Goal: Task Accomplishment & Management: Complete application form

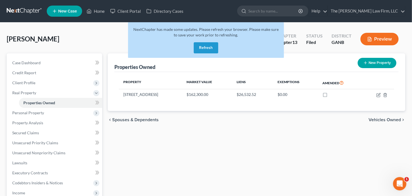
click at [208, 48] on button "Refresh" at bounding box center [206, 47] width 24 height 11
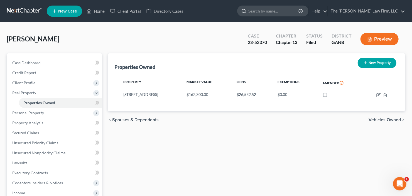
click at [270, 15] on input "search" at bounding box center [273, 11] width 51 height 10
type input "omotoso"
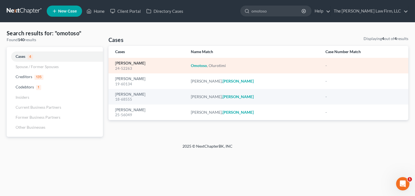
click at [139, 61] on link "Omotoso, Olurotimi" at bounding box center [130, 63] width 30 height 4
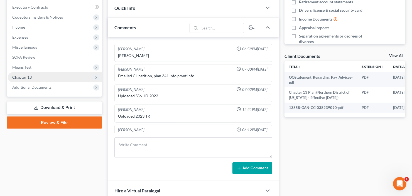
scroll to position [9, 0]
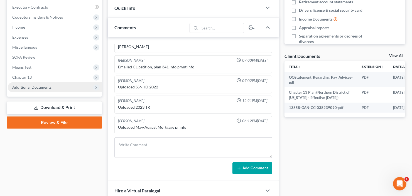
click at [20, 86] on span "Additional Documents" at bounding box center [31, 87] width 39 height 5
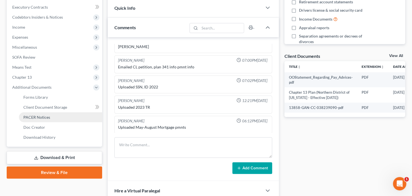
click at [41, 118] on span "PACER Notices" at bounding box center [36, 117] width 27 height 5
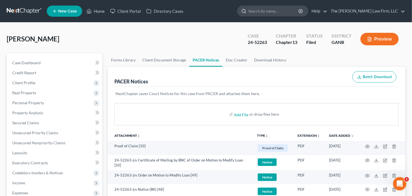
click at [280, 11] on input "search" at bounding box center [273, 11] width 51 height 10
type input "rico"
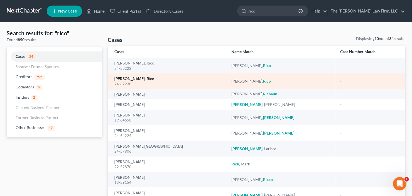
click at [127, 79] on link "[PERSON_NAME], Rico" at bounding box center [134, 79] width 40 height 4
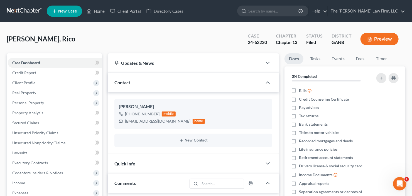
scroll to position [169, 0]
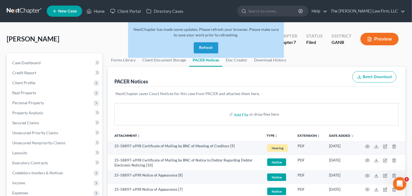
drag, startPoint x: 202, startPoint y: 49, endPoint x: 209, endPoint y: 45, distance: 7.7
click at [202, 49] on button "Refresh" at bounding box center [206, 47] width 24 height 11
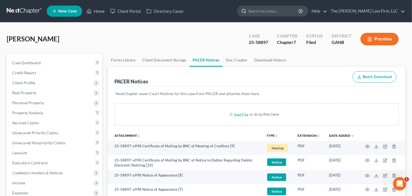
click at [283, 13] on input "search" at bounding box center [273, 11] width 51 height 10
type input "jackson"
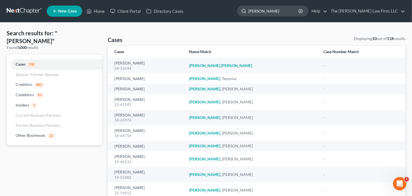
click at [286, 12] on input "jackson" at bounding box center [273, 11] width 51 height 10
drag, startPoint x: 273, startPoint y: 13, endPoint x: 223, endPoint y: 20, distance: 50.3
click at [229, 19] on nav "Home New Case Client Portal Directory Cases The Craig Black Law Firm, LLC cb@cr…" at bounding box center [206, 11] width 412 height 22
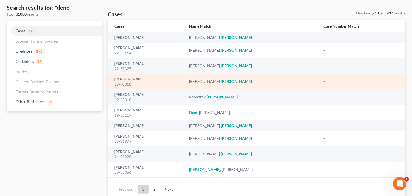
scroll to position [45, 0]
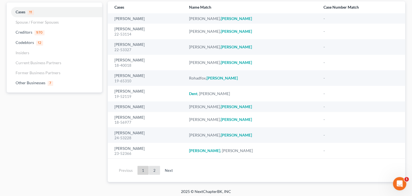
click at [152, 172] on link "2" at bounding box center [154, 170] width 11 height 9
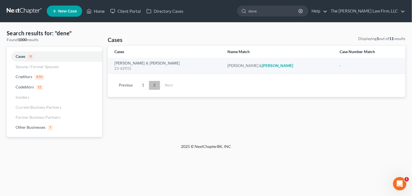
scroll to position [0, 0]
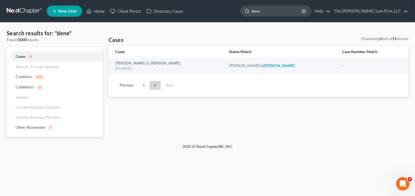
click at [277, 14] on input "dene" at bounding box center [277, 11] width 51 height 10
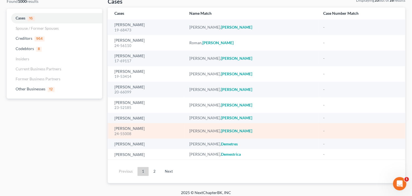
scroll to position [42, 0]
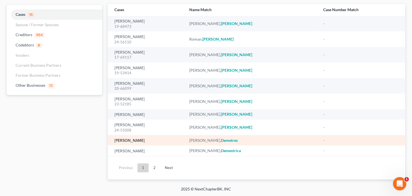
type input "demet"
click at [130, 141] on link "Jackson, Demetres" at bounding box center [129, 141] width 30 height 4
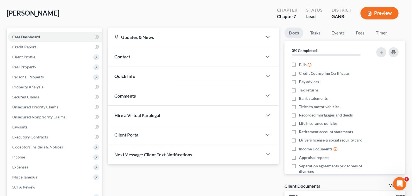
scroll to position [67, 0]
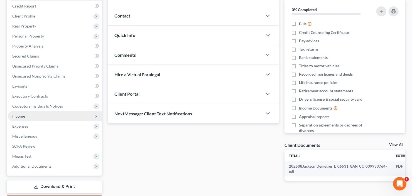
click at [25, 114] on span "Income" at bounding box center [55, 116] width 94 height 10
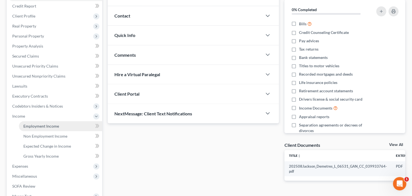
click at [36, 128] on span "Employment Income" at bounding box center [41, 126] width 36 height 5
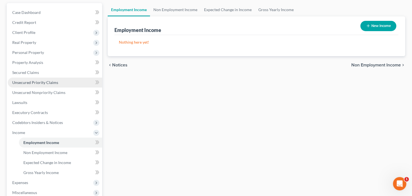
scroll to position [89, 0]
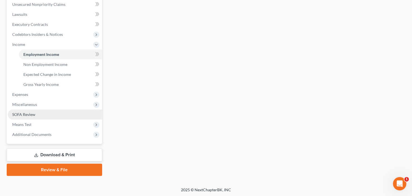
click at [32, 111] on link "SOFA Review" at bounding box center [55, 115] width 94 height 10
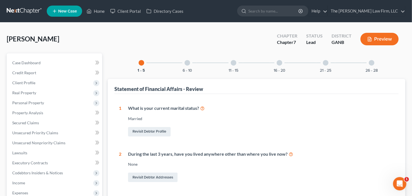
click at [368, 65] on div "26 - 28" at bounding box center [371, 62] width 19 height 19
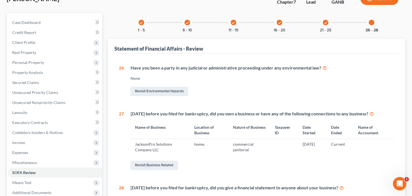
scroll to position [67, 0]
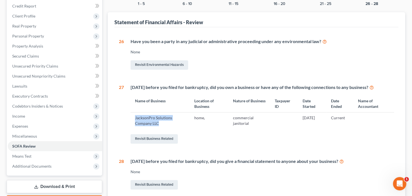
drag, startPoint x: 162, startPoint y: 122, endPoint x: 144, endPoint y: 118, distance: 18.7
click at [135, 119] on td "JacksonPro Solutions Company LLC" at bounding box center [159, 121] width 59 height 16
copy td "JacksonPro Solutions Company LLC"
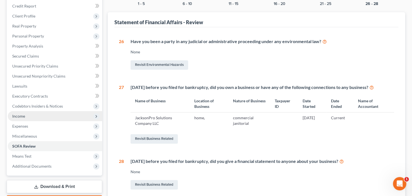
click at [24, 116] on span "Income" at bounding box center [18, 116] width 13 height 5
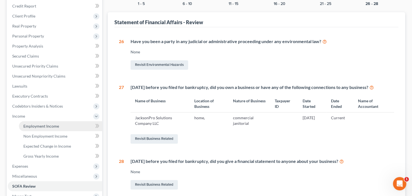
click at [43, 122] on link "Employment Income" at bounding box center [60, 126] width 83 height 10
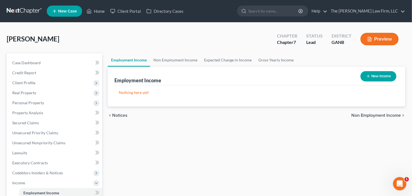
click at [390, 77] on button "New Income" at bounding box center [378, 76] width 36 height 10
select select "0"
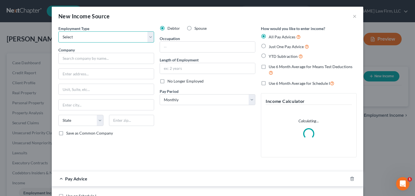
click at [91, 38] on select "Select Full or Part Time Employment Self Employment" at bounding box center [106, 36] width 96 height 11
select select "1"
click at [58, 31] on select "Select Full or Part Time Employment Self Employment" at bounding box center [106, 36] width 96 height 11
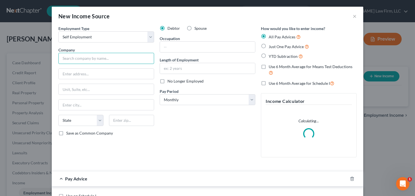
paste input "JacksonPro Solutions Company LLC"
type input "JacksonPro Solutions Company LLC"
click at [269, 56] on label "YTD Subtraction" at bounding box center [286, 56] width 34 height 6
click at [271, 56] on input "YTD Subtraction" at bounding box center [273, 55] width 4 height 4
radio input "true"
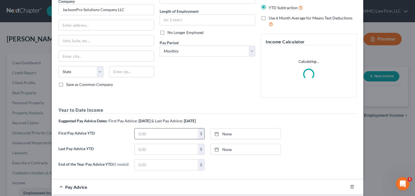
scroll to position [67, 0]
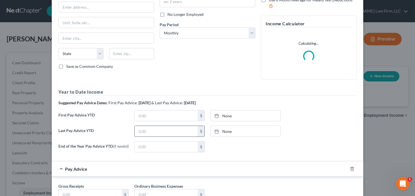
click at [163, 132] on input "text" at bounding box center [166, 131] width 63 height 11
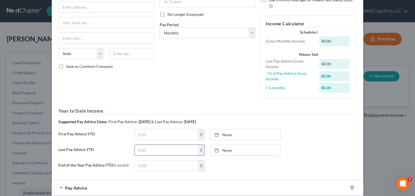
click at [154, 146] on input "text" at bounding box center [166, 150] width 63 height 11
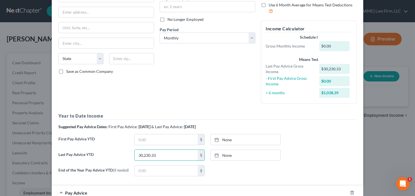
scroll to position [89, 0]
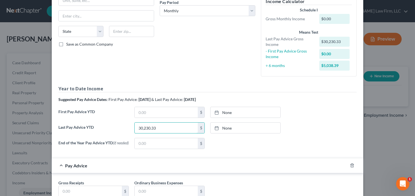
type input "30,230.33"
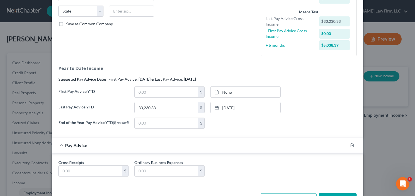
scroll to position [129, 0]
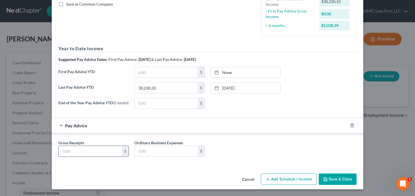
click at [80, 153] on input "text" at bounding box center [90, 151] width 63 height 11
type input "5,038.39"
click at [326, 177] on icon "button" at bounding box center [325, 179] width 4 height 4
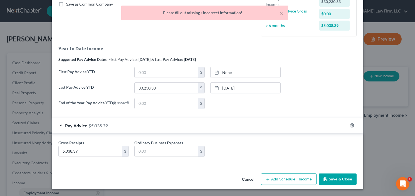
scroll to position [0, 0]
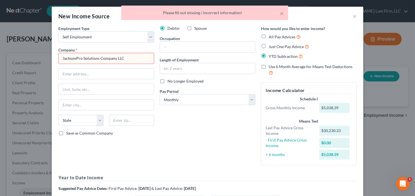
click at [101, 60] on input "JacksonPro Solutions Company LLC" at bounding box center [106, 58] width 96 height 11
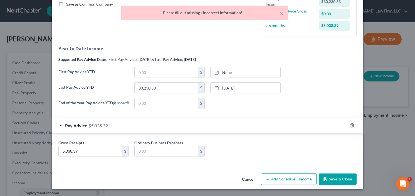
click at [334, 179] on button "Save & Close" at bounding box center [338, 180] width 38 height 12
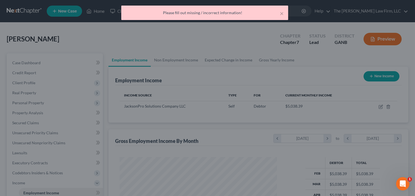
scroll to position [99, 167]
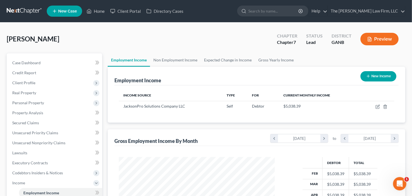
click at [379, 75] on button "New Income" at bounding box center [378, 76] width 36 height 10
select select "0"
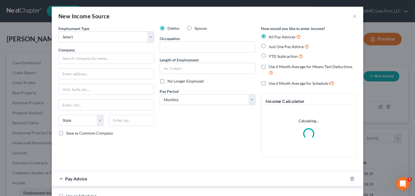
scroll to position [99, 168]
click at [109, 34] on select "Select Full or Part Time Employment Self Employment" at bounding box center [106, 36] width 96 height 11
select select "1"
click at [58, 31] on select "Select Full or Part Time Employment Self Employment" at bounding box center [106, 36] width 96 height 11
click at [269, 54] on label "YTD Subtraction" at bounding box center [286, 56] width 34 height 6
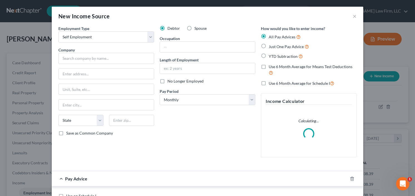
click at [271, 54] on input "YTD Subtraction" at bounding box center [273, 55] width 4 height 4
radio input "true"
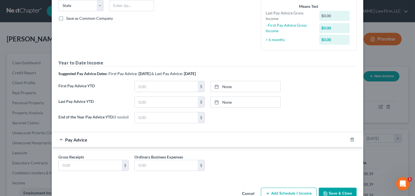
scroll to position [107, 0]
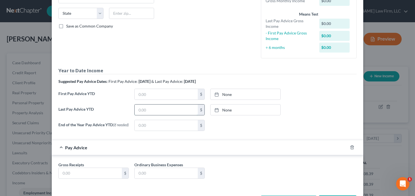
click at [160, 110] on input "text" at bounding box center [166, 110] width 63 height 11
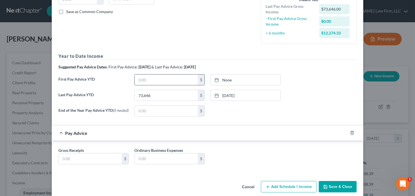
scroll to position [129, 0]
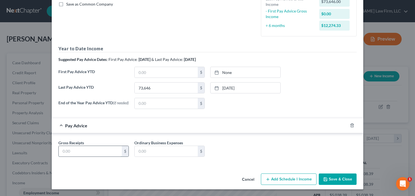
click at [79, 152] on input "text" at bounding box center [90, 151] width 63 height 11
click at [280, 98] on div "None close Date Time chevron_left August 2025 chevron_right Su M Tu W Th F Sa 2…" at bounding box center [246, 103] width 76 height 11
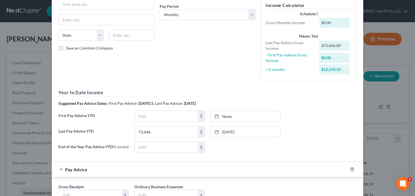
scroll to position [85, 0]
click at [152, 134] on input "73,646" at bounding box center [166, 132] width 63 height 11
type input "167,436.01"
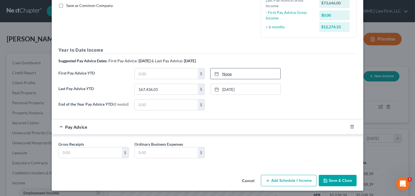
scroll to position [129, 0]
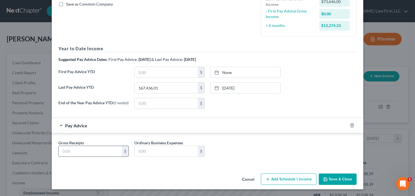
click at [90, 152] on input "text" at bounding box center [90, 151] width 63 height 11
type input "27,906.00"
click at [356, 179] on div "Cancel Add Schedule I Income Save & Close" at bounding box center [208, 180] width 312 height 18
click at [352, 179] on button "Save & Close" at bounding box center [338, 180] width 38 height 12
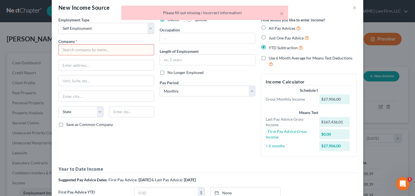
scroll to position [0, 0]
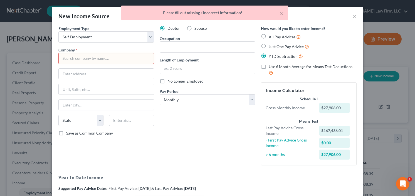
click at [99, 59] on input "text" at bounding box center [106, 58] width 96 height 11
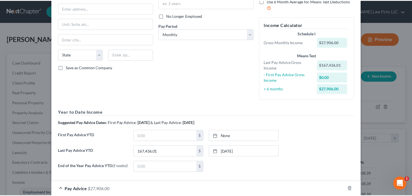
scroll to position [129, 0]
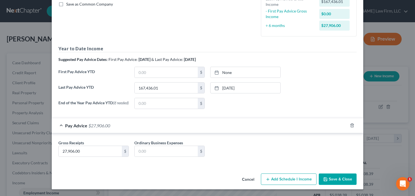
type input "LLC"
click at [334, 179] on button "Save & Close" at bounding box center [338, 180] width 38 height 12
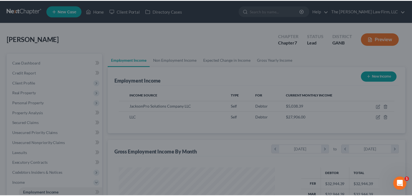
scroll to position [278121, 278053]
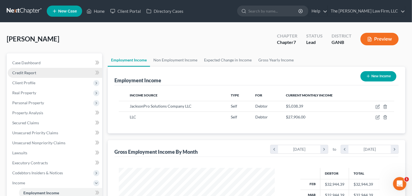
click at [67, 75] on link "Credit Report" at bounding box center [55, 73] width 94 height 10
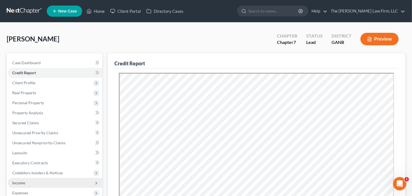
click at [29, 183] on span "Income" at bounding box center [55, 183] width 94 height 10
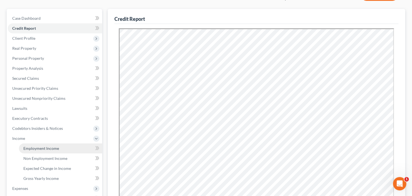
click at [42, 148] on span "Employment Income" at bounding box center [41, 148] width 36 height 5
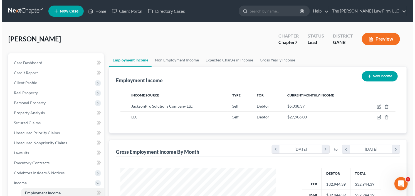
scroll to position [99, 167]
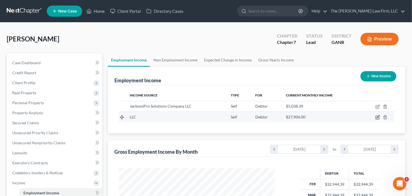
click at [378, 118] on icon "button" at bounding box center [377, 117] width 4 height 4
select select "1"
select select "0"
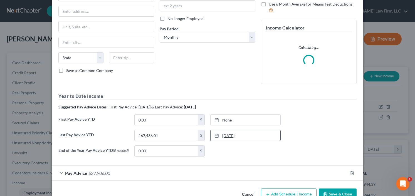
scroll to position [78, 0]
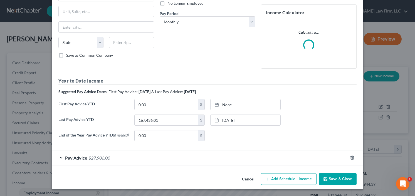
click at [103, 156] on span "$27,906.00" at bounding box center [99, 157] width 22 height 5
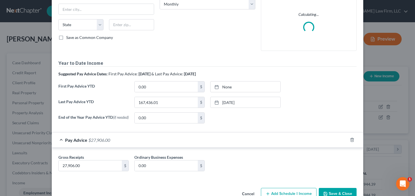
scroll to position [110, 0]
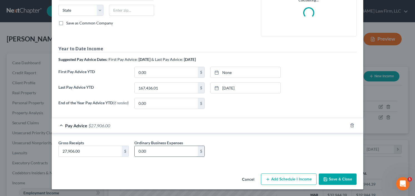
click at [160, 152] on input "0.00" at bounding box center [166, 151] width 63 height 11
type input "10,811.01"
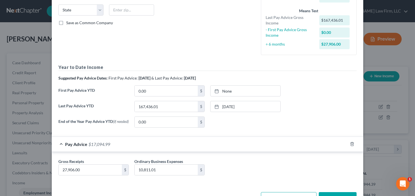
click at [336, 176] on div "Edit Income Source × Employment Type * Select Full or Part Time Employment Self…" at bounding box center [208, 52] width 312 height 312
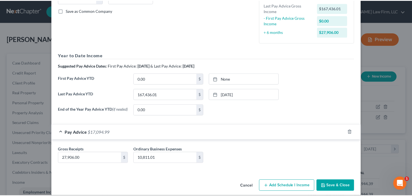
scroll to position [129, 0]
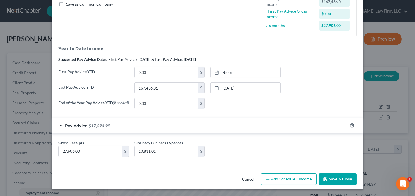
click at [332, 181] on button "Save & Close" at bounding box center [338, 180] width 38 height 12
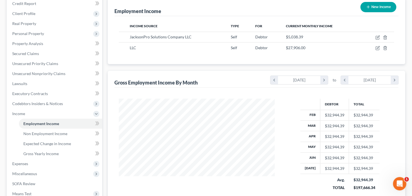
scroll to position [111, 0]
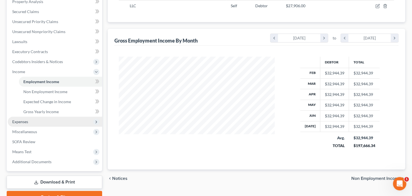
click at [32, 123] on span "Expenses" at bounding box center [55, 122] width 94 height 10
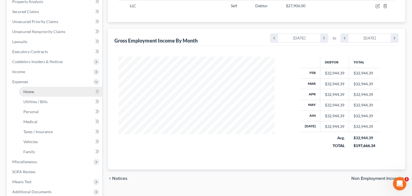
click at [39, 91] on link "Home" at bounding box center [60, 92] width 83 height 10
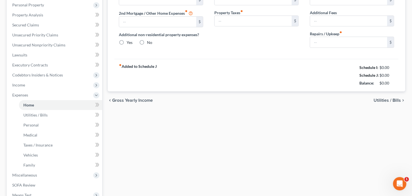
type input "0.00"
radio input "true"
type input "0.00"
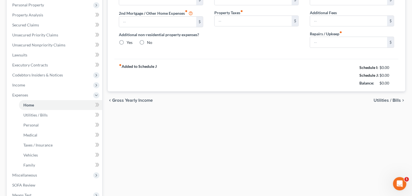
type input "0.00"
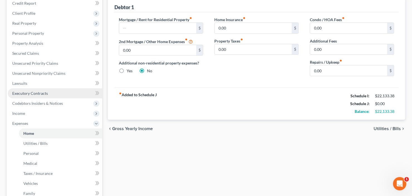
scroll to position [111, 0]
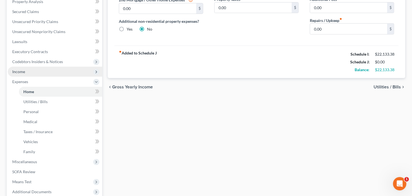
click at [41, 73] on span "Income" at bounding box center [55, 72] width 94 height 10
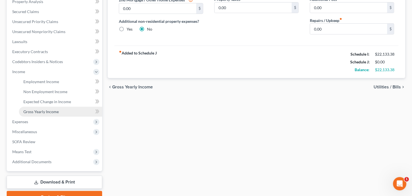
click at [50, 112] on span "Gross Yearly Income" at bounding box center [40, 111] width 35 height 5
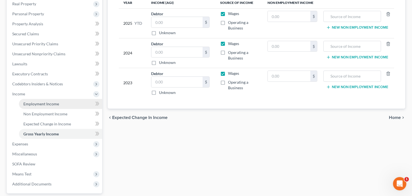
click at [50, 103] on span "Employment Income" at bounding box center [41, 104] width 36 height 5
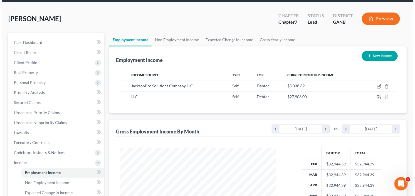
scroll to position [45, 0]
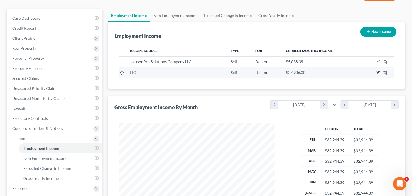
click at [378, 73] on icon "button" at bounding box center [378, 72] width 3 height 3
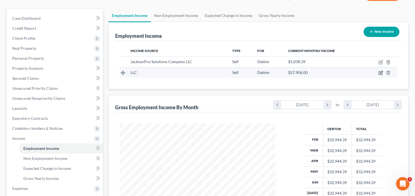
select select "1"
select select "0"
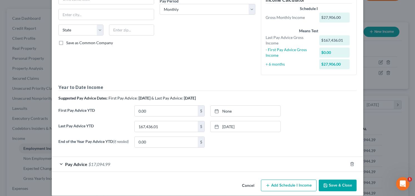
scroll to position [97, 0]
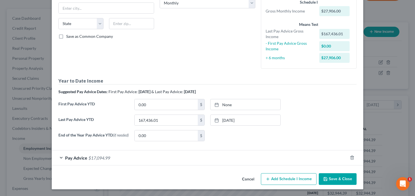
click at [90, 159] on span "$17,094.99" at bounding box center [99, 157] width 22 height 5
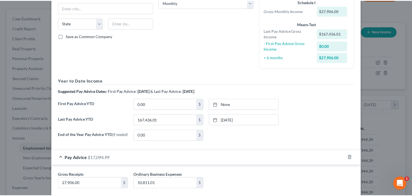
scroll to position [129, 0]
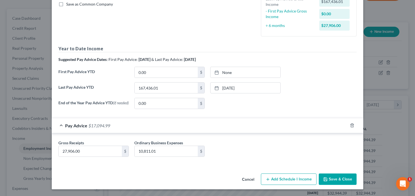
click at [334, 179] on button "Save & Close" at bounding box center [338, 180] width 38 height 12
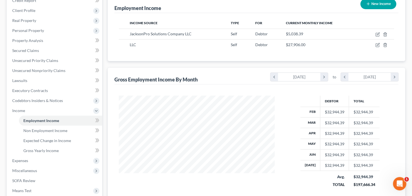
scroll to position [89, 0]
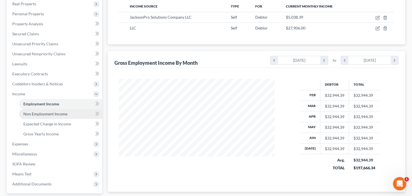
click at [44, 114] on span "Non Employment Income" at bounding box center [45, 114] width 44 height 5
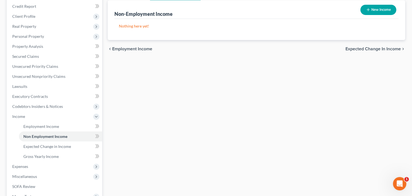
scroll to position [67, 0]
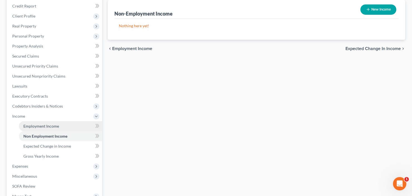
click at [46, 127] on span "Employment Income" at bounding box center [41, 126] width 36 height 5
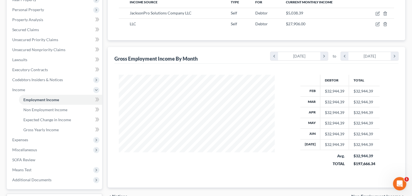
scroll to position [134, 0]
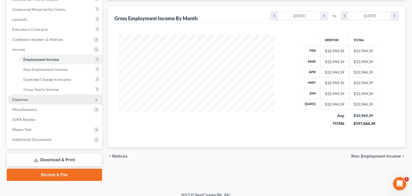
click at [35, 102] on span "Expenses" at bounding box center [55, 100] width 94 height 10
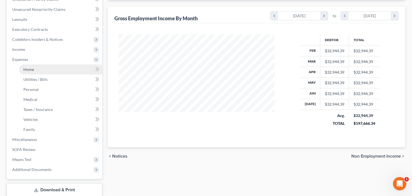
click at [37, 71] on link "Home" at bounding box center [60, 70] width 83 height 10
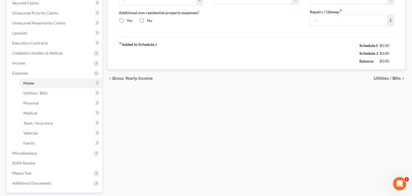
type input "0.00"
radio input "true"
type input "0.00"
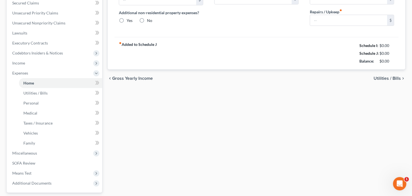
type input "0.00"
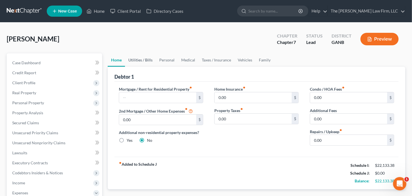
click at [143, 59] on link "Utilities / Bills" at bounding box center [140, 59] width 31 height 13
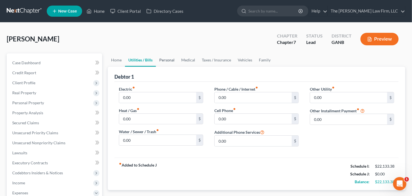
click at [165, 61] on link "Personal" at bounding box center [167, 59] width 22 height 13
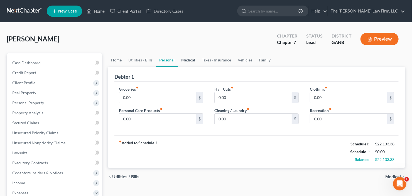
click at [191, 61] on link "Medical" at bounding box center [188, 59] width 21 height 13
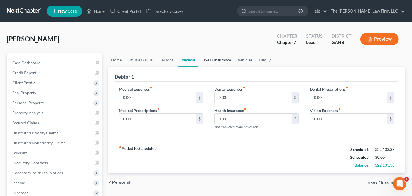
click at [214, 60] on link "Taxes / Insurance" at bounding box center [216, 59] width 36 height 13
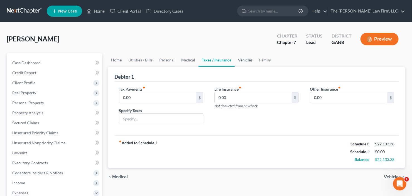
click at [239, 59] on link "Vehicles" at bounding box center [245, 59] width 21 height 13
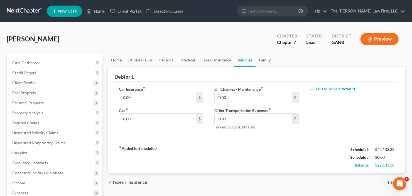
click at [267, 59] on link "Family" at bounding box center [264, 59] width 18 height 13
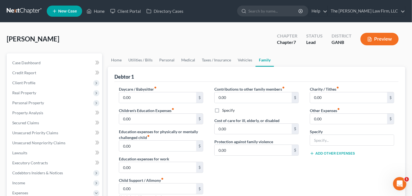
click at [255, 53] on link "Family" at bounding box center [264, 59] width 18 height 13
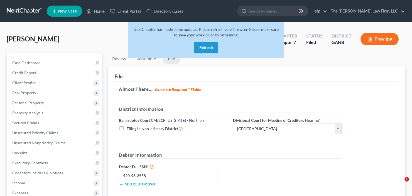
select select "0"
click at [208, 47] on button "Refresh" at bounding box center [206, 47] width 24 height 11
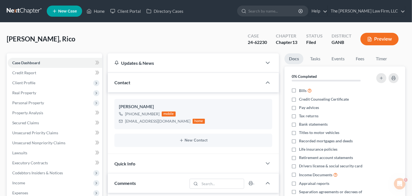
scroll to position [169, 0]
